Goal: Transaction & Acquisition: Purchase product/service

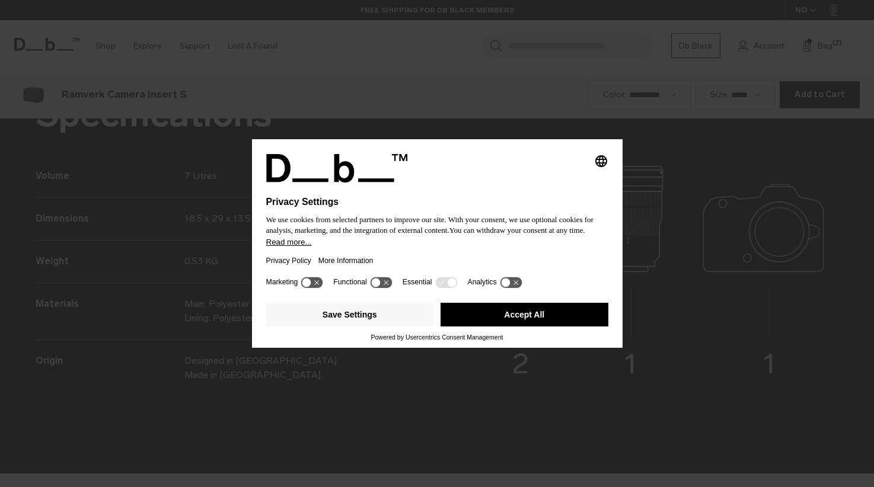
scroll to position [1462, 0]
